Goal: Ask a question: Seek information or help from site administrators or community

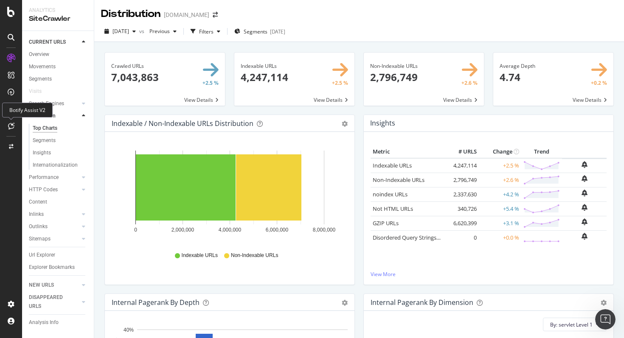
click at [11, 127] on icon at bounding box center [11, 126] width 6 height 7
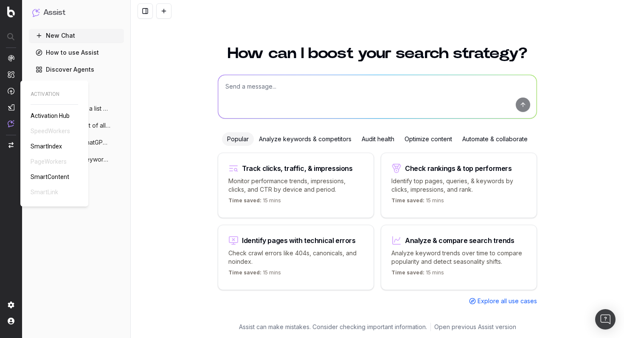
click at [50, 162] on div "ACTIVATION Activation Hub SpeedWorkers SmartIndex PageWorkers SmartContent Smar…" at bounding box center [55, 144] width 48 height 106
click at [37, 147] on span "SmartIndex" at bounding box center [46, 146] width 31 height 7
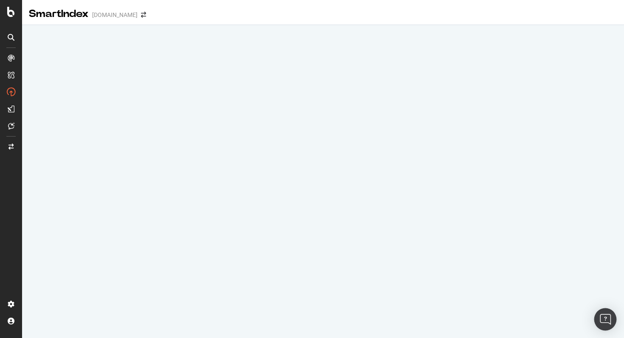
click at [605, 324] on div "Open Intercom Messenger" at bounding box center [605, 319] width 22 height 22
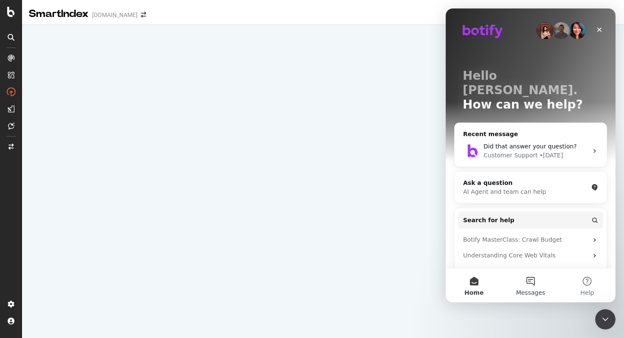
click at [533, 282] on button "Messages" at bounding box center [530, 285] width 56 height 34
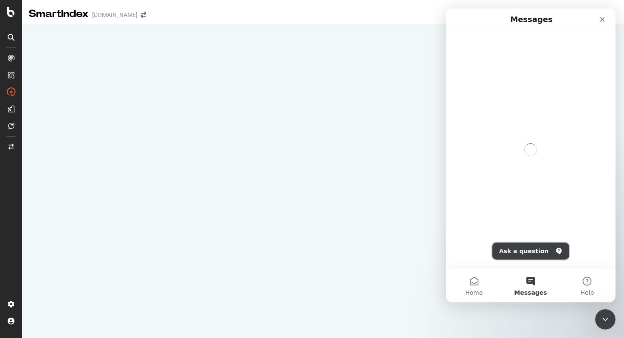
click at [532, 253] on button "Ask a question" at bounding box center [530, 251] width 77 height 17
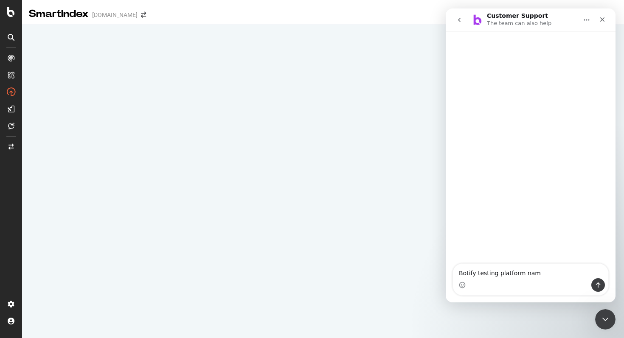
type textarea "Botify testing platform name"
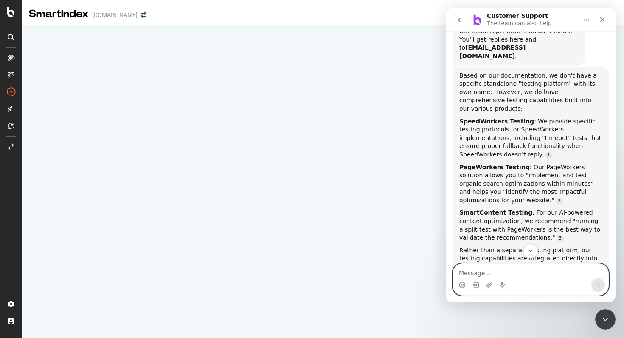
scroll to position [84, 0]
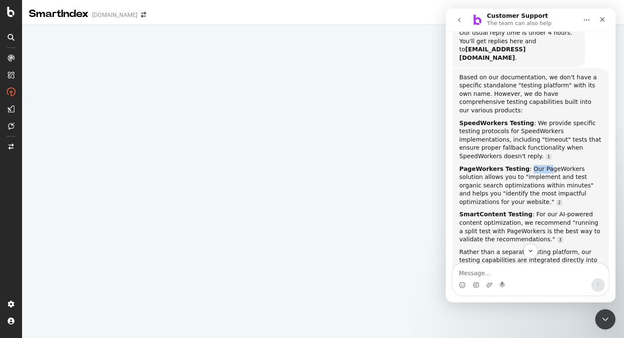
drag, startPoint x: 523, startPoint y: 151, endPoint x: 539, endPoint y: 151, distance: 15.7
click at [540, 165] on div "PageWorkers Testing : Our PageWorkers solution allows you to "implement and tes…" at bounding box center [530, 186] width 143 height 42
click at [539, 165] on div "PageWorkers Testing : Our PageWorkers solution allows you to "implement and tes…" at bounding box center [530, 186] width 143 height 42
click at [568, 183] on div "PageWorkers Testing : Our PageWorkers solution allows you to "implement and tes…" at bounding box center [530, 186] width 143 height 42
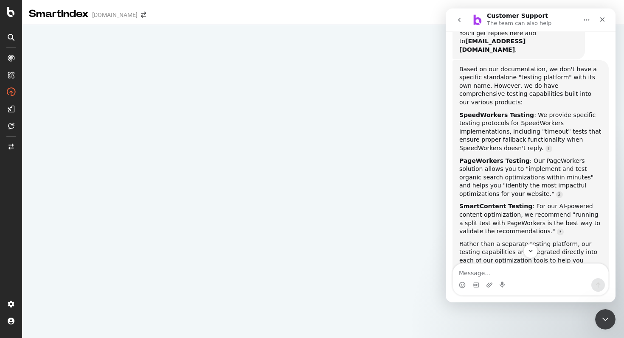
scroll to position [73, 0]
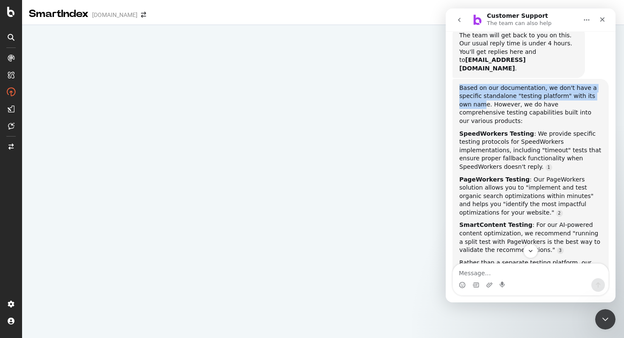
drag, startPoint x: 457, startPoint y: 78, endPoint x: 470, endPoint y: 93, distance: 19.6
click at [470, 93] on div "Based on our documentation, we don't have a specific standalone "testing platfo…" at bounding box center [530, 191] width 156 height 224
click at [470, 93] on div "Based on our documentation, we don't have a specific standalone "testing platfo…" at bounding box center [530, 105] width 143 height 42
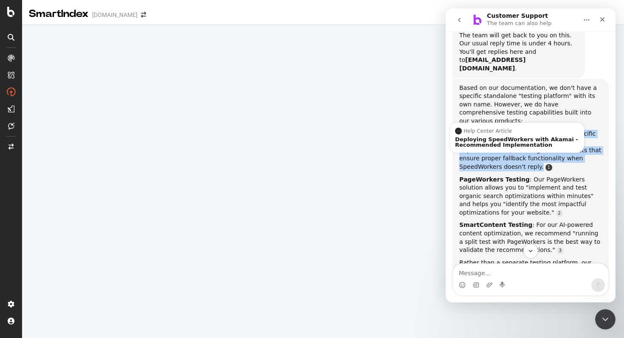
drag, startPoint x: 456, startPoint y: 113, endPoint x: 481, endPoint y: 147, distance: 41.9
click at [481, 147] on div "Based on our documentation, we don't have a specific standalone "testing platfo…" at bounding box center [530, 191] width 156 height 224
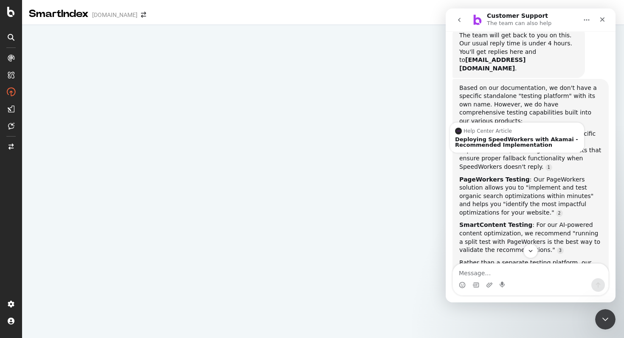
click at [490, 176] on div "PageWorkers Testing : Our PageWorkers solution allows you to "implement and tes…" at bounding box center [530, 197] width 143 height 42
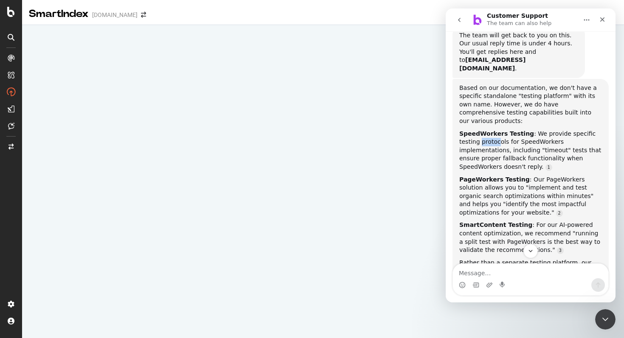
drag, startPoint x: 451, startPoint y: 121, endPoint x: 477, endPoint y: 125, distance: 26.2
click at [477, 125] on div "Botify testing platform name Enrico • 1m ago The team will get back to you on t…" at bounding box center [530, 170] width 170 height 358
click at [471, 130] on div "SpeedWorkers Testing : We provide specific testing protocols for SpeedWorkers i…" at bounding box center [530, 151] width 143 height 42
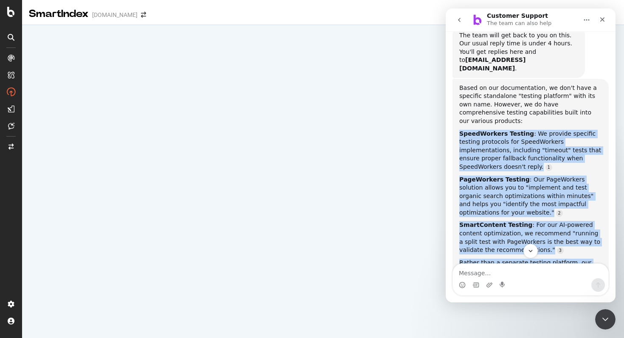
drag, startPoint x: 457, startPoint y: 117, endPoint x: 497, endPoint y: 264, distance: 152.1
click at [497, 264] on div "We're here to help. Ask us anything and we'll get back to you soon. If you don'…" at bounding box center [530, 166] width 170 height 271
